Goal: Information Seeking & Learning: Learn about a topic

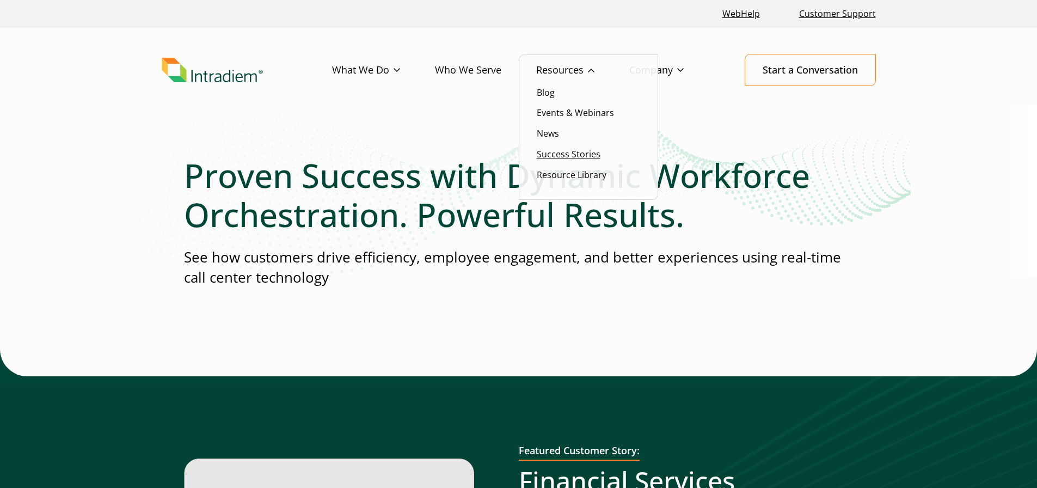
click at [578, 151] on link "Success Stories" at bounding box center [569, 154] width 64 height 12
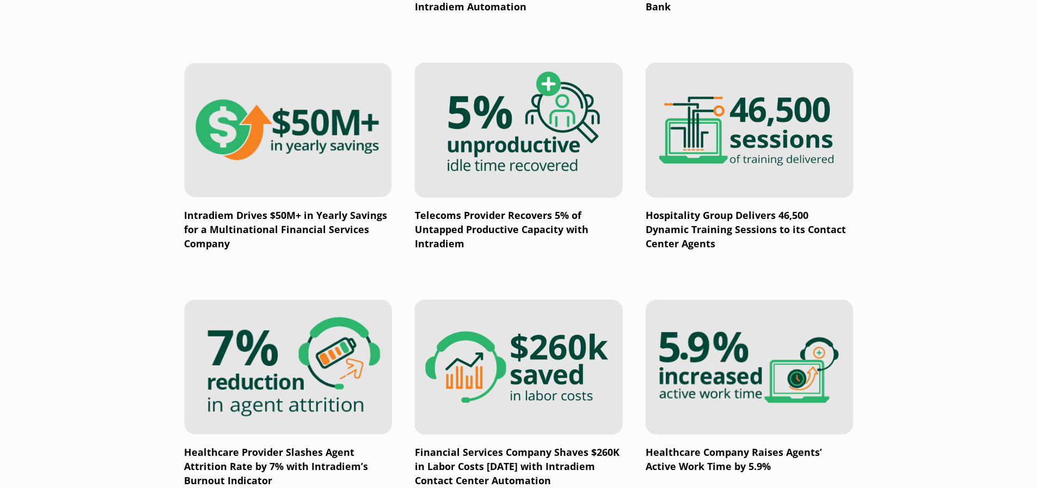
scroll to position [331, 0]
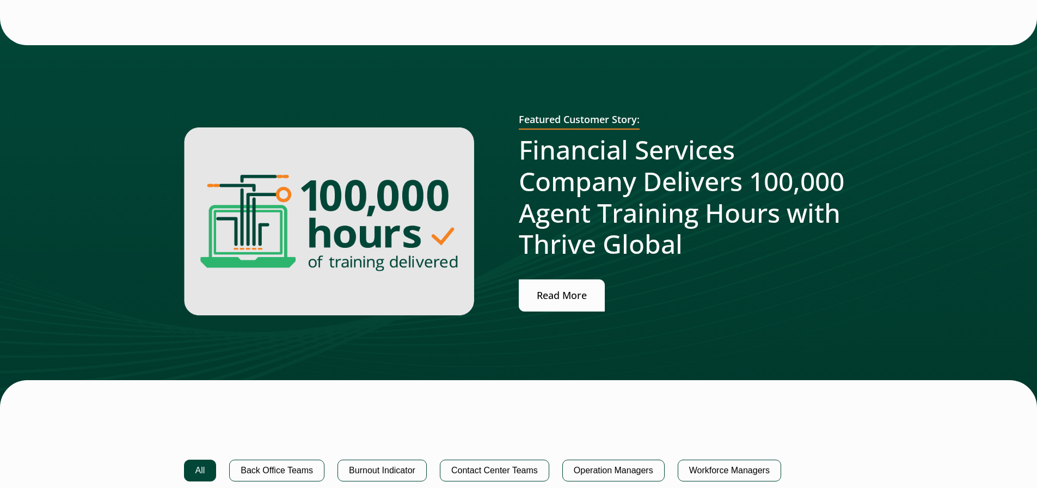
click at [560, 294] on link "Read More" at bounding box center [562, 295] width 86 height 32
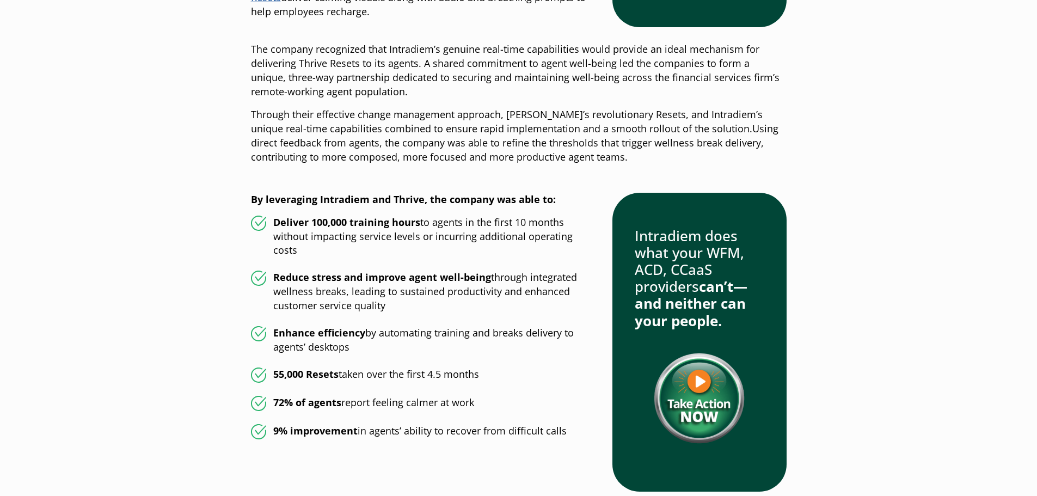
scroll to position [1198, 0]
